Goal: Find contact information: Find contact information

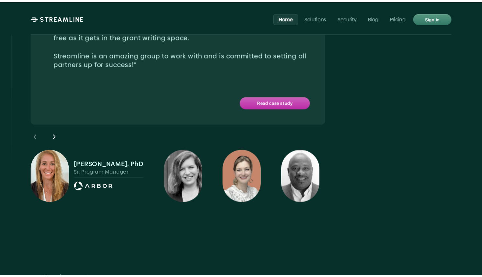
scroll to position [2279, 0]
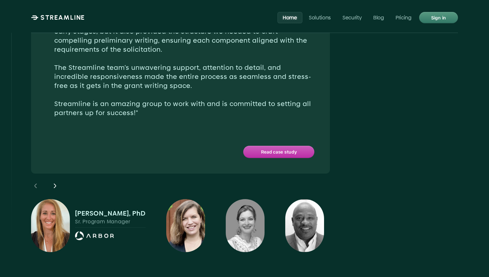
click at [174, 201] on img at bounding box center [185, 225] width 39 height 53
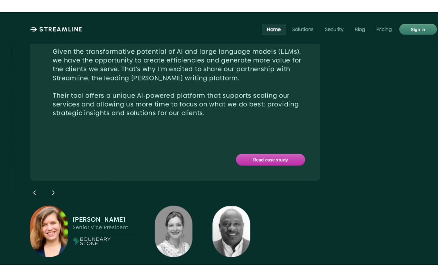
scroll to position [2293, 0]
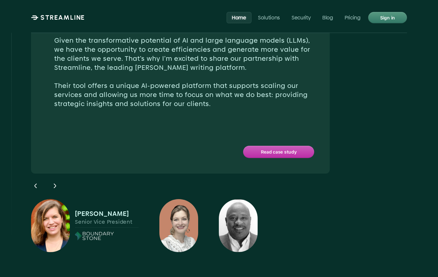
click at [184, 203] on img at bounding box center [179, 225] width 39 height 53
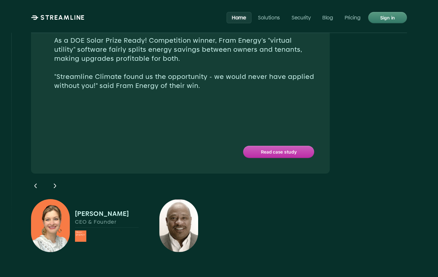
click at [184, 206] on img at bounding box center [179, 225] width 39 height 53
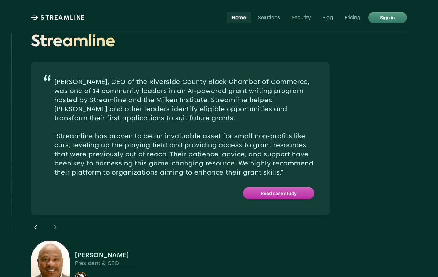
scroll to position [2204, 0]
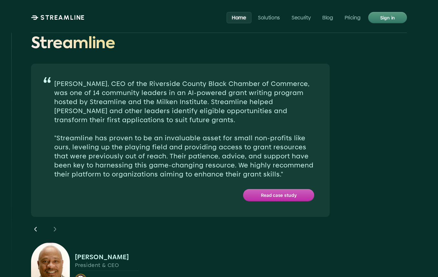
drag, startPoint x: 81, startPoint y: 156, endPoint x: 391, endPoint y: 0, distance: 346.3
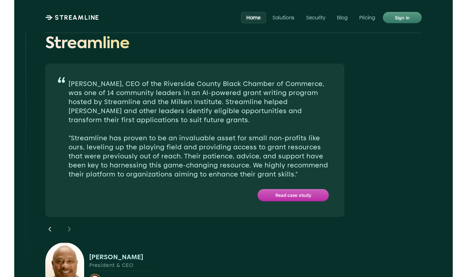
scroll to position [2197, 0]
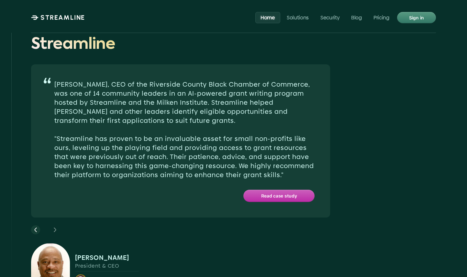
click at [33, 226] on icon at bounding box center [36, 230] width 8 height 8
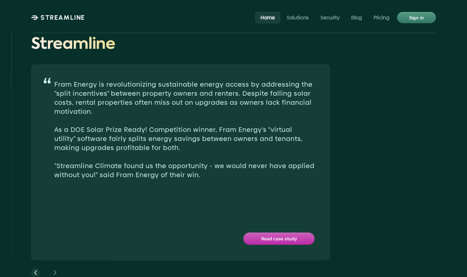
click at [33, 198] on div "Fram Energy is revolutionizing sustainable energy access by addressing the "spl…" at bounding box center [180, 162] width 299 height 196
click at [37, 271] on icon at bounding box center [36, 275] width 8 height 8
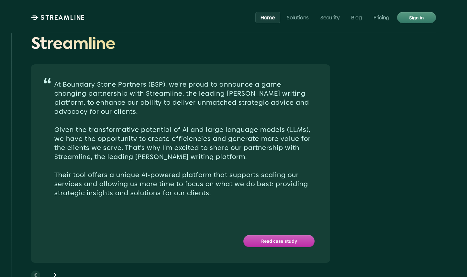
click at [37, 271] on icon at bounding box center [36, 275] width 8 height 8
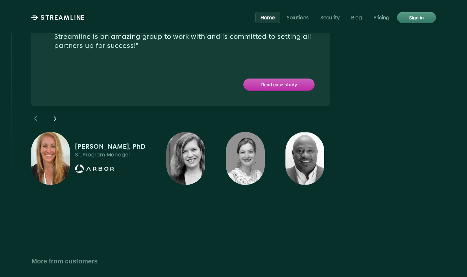
scroll to position [2357, 0]
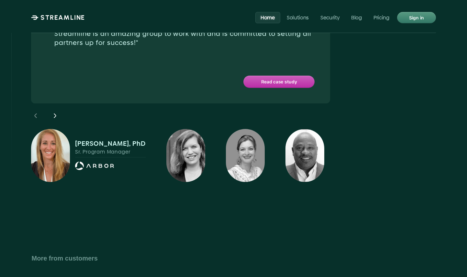
drag, startPoint x: 93, startPoint y: 133, endPoint x: 403, endPoint y: 1, distance: 336.4
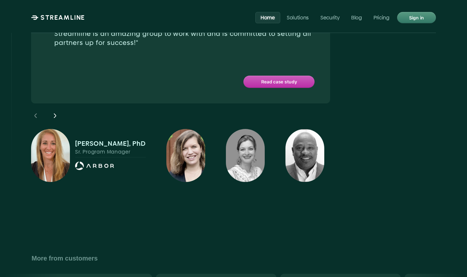
click at [182, 129] on img at bounding box center [185, 155] width 39 height 53
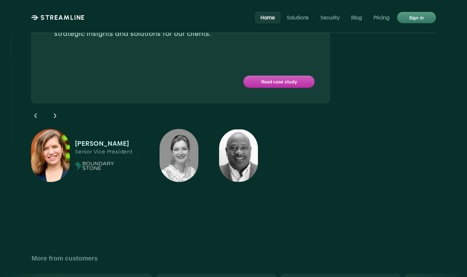
drag, startPoint x: 75, startPoint y: 109, endPoint x: 129, endPoint y: 109, distance: 54.0
click at [129, 140] on div "[PERSON_NAME] Senior Vice President" at bounding box center [107, 149] width 64 height 18
copy p "[PERSON_NAME]"
click at [182, 129] on img at bounding box center [179, 155] width 39 height 53
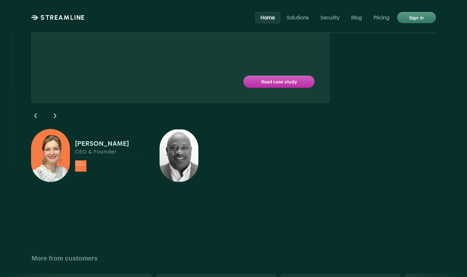
click at [49, 129] on img at bounding box center [50, 155] width 39 height 53
click at [37, 112] on icon at bounding box center [36, 116] width 8 height 8
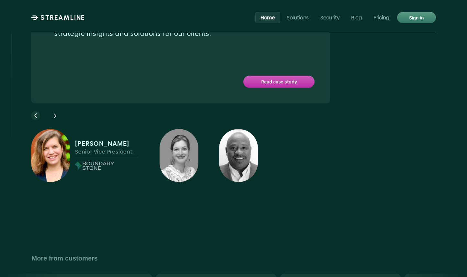
click at [37, 112] on icon at bounding box center [36, 116] width 8 height 8
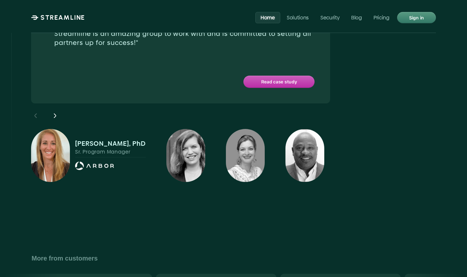
click at [81, 172] on div "Customers Join other innovative teams on Streamline Streamline has been an inva…" at bounding box center [233, 10] width 405 height 405
click at [179, 130] on img at bounding box center [185, 155] width 39 height 53
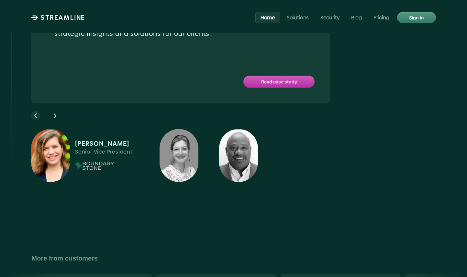
click at [36, 112] on icon at bounding box center [36, 116] width 8 height 8
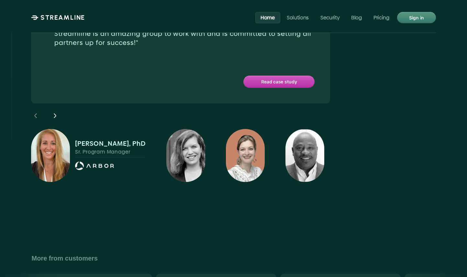
click at [237, 129] on img at bounding box center [245, 155] width 39 height 53
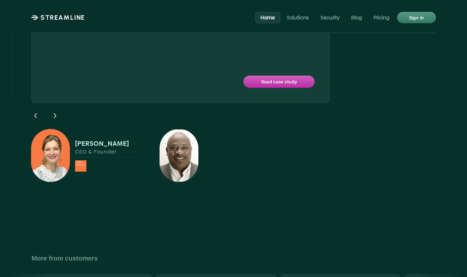
click at [194, 132] on img at bounding box center [179, 155] width 39 height 53
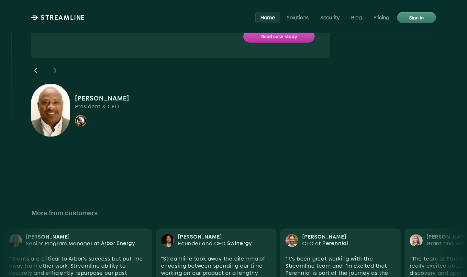
drag, startPoint x: 120, startPoint y: 64, endPoint x: 73, endPoint y: 64, distance: 46.9
click at [73, 84] on div "[PERSON_NAME] President & CEO" at bounding box center [85, 110] width 108 height 53
copy p "[PERSON_NAME]"
drag, startPoint x: 121, startPoint y: 71, endPoint x: 76, endPoint y: 71, distance: 45.0
click at [76, 104] on p "President & CEO" at bounding box center [107, 107] width 64 height 6
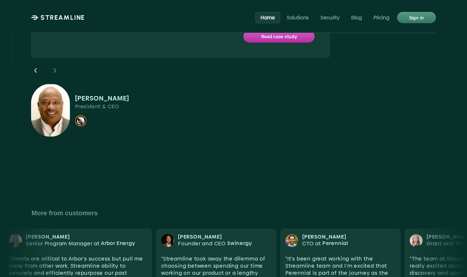
copy p "President & CEO"
